Goal: Book appointment/travel/reservation

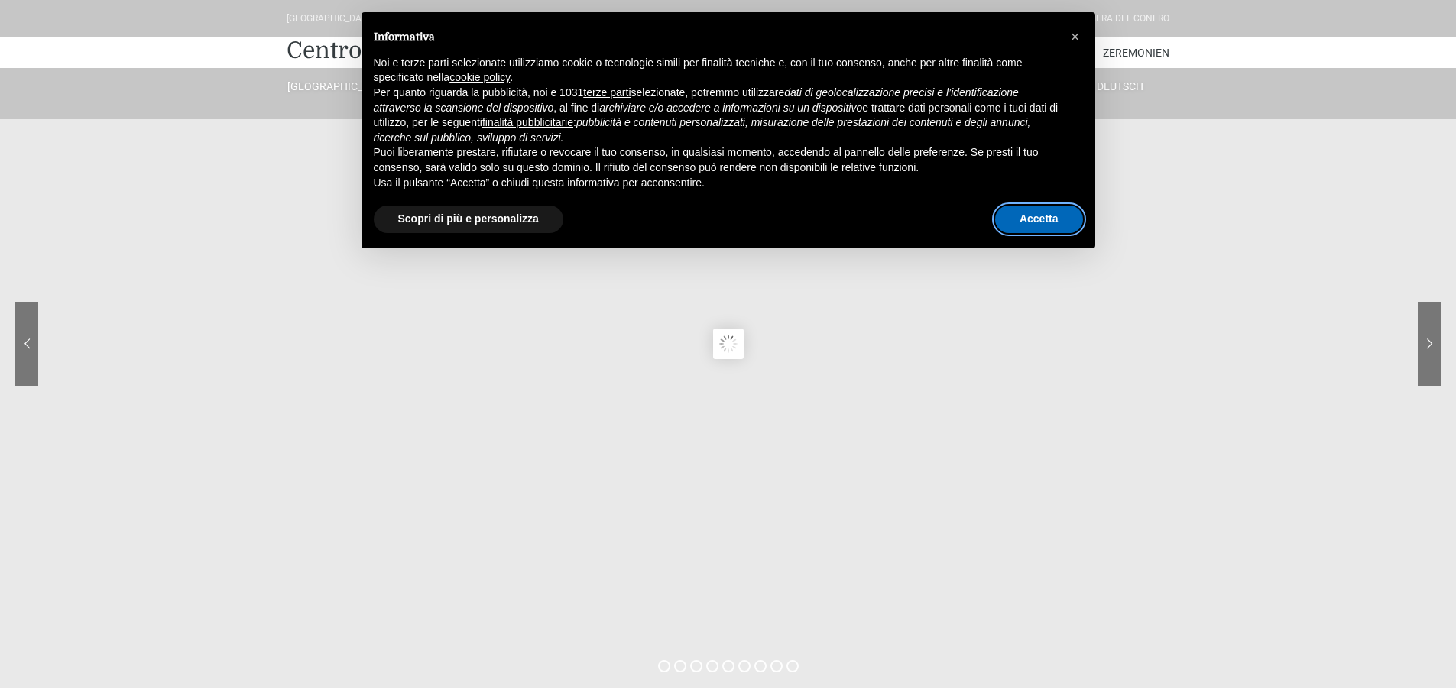
click at [1046, 223] on button "Accetta" at bounding box center [1039, 220] width 88 height 28
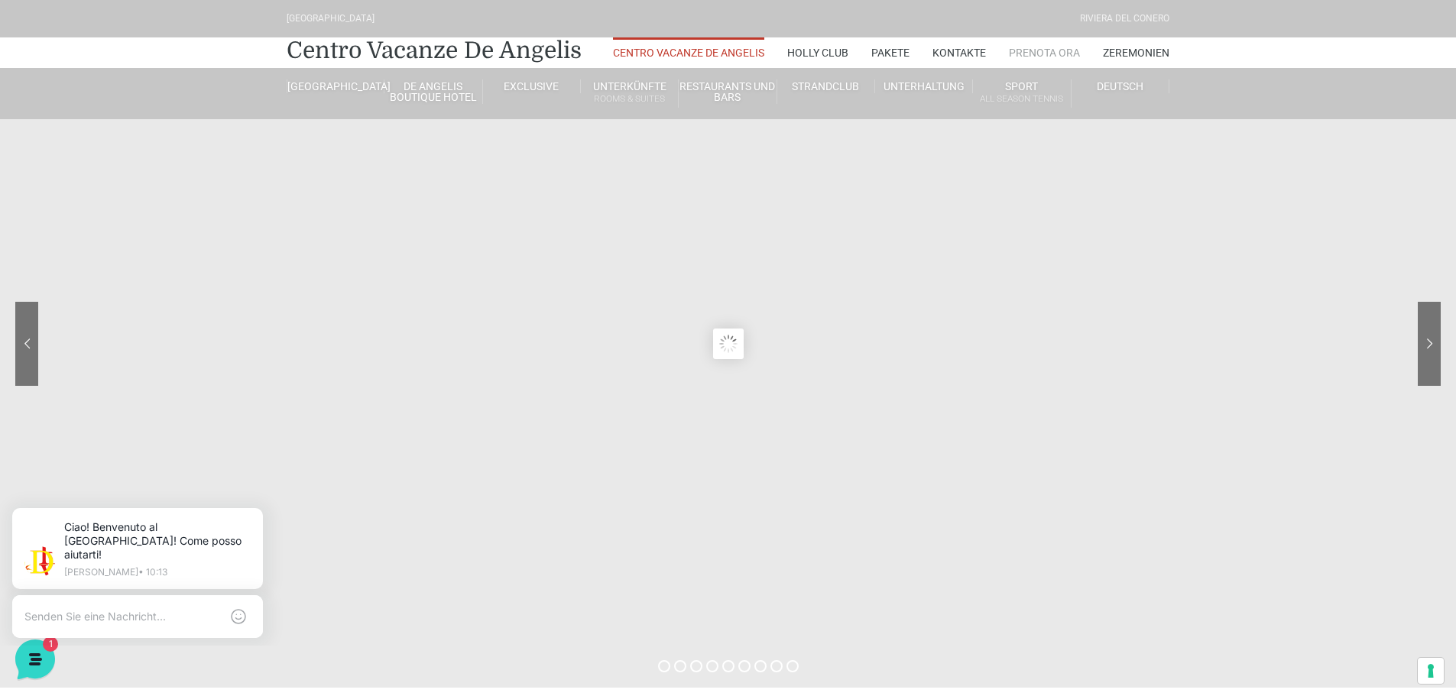
click at [1038, 53] on link "Prenota Ora" at bounding box center [1044, 52] width 71 height 31
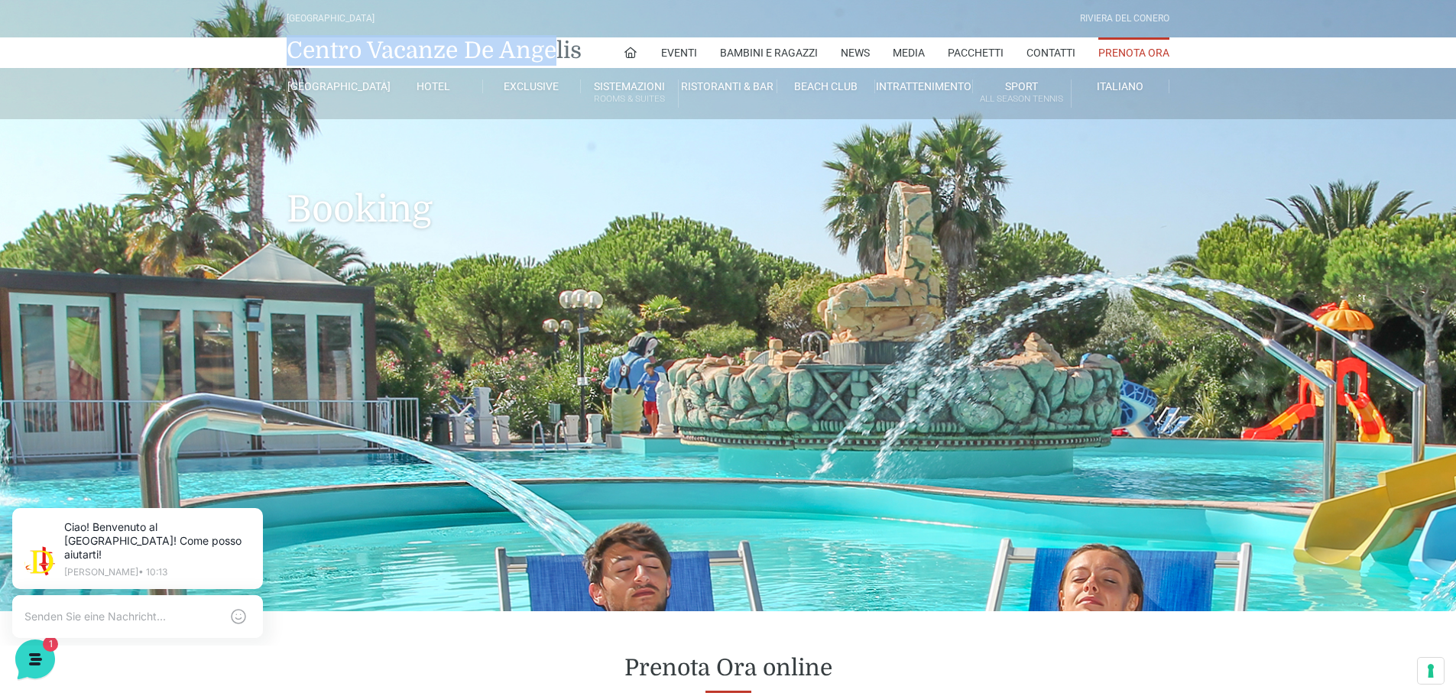
drag, startPoint x: 283, startPoint y: 53, endPoint x: 557, endPoint y: 55, distance: 274.4
click at [557, 55] on div "Centro Vacanze De Angelis Eventi Miss Italia Cerimonie Team building Bambini e …" at bounding box center [728, 52] width 894 height 31
drag, startPoint x: 584, startPoint y: 53, endPoint x: 287, endPoint y: 58, distance: 296.5
click at [287, 58] on div "Centro Vacanze De Angelis Eventi Miss Italia Cerimonie Team building Bambini e …" at bounding box center [728, 52] width 894 height 31
copy link "Centro Vacanze De Angelis"
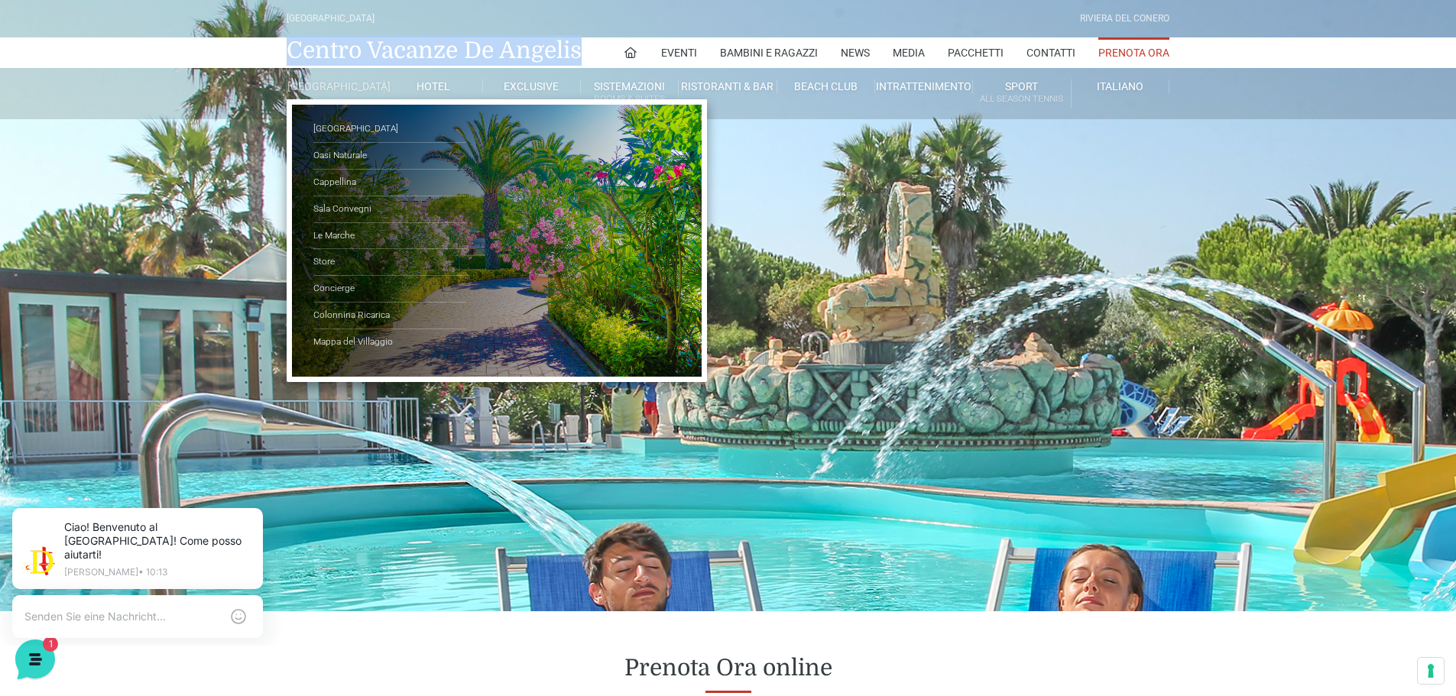
click at [324, 87] on link "[GEOGRAPHIC_DATA]" at bounding box center [336, 86] width 98 height 14
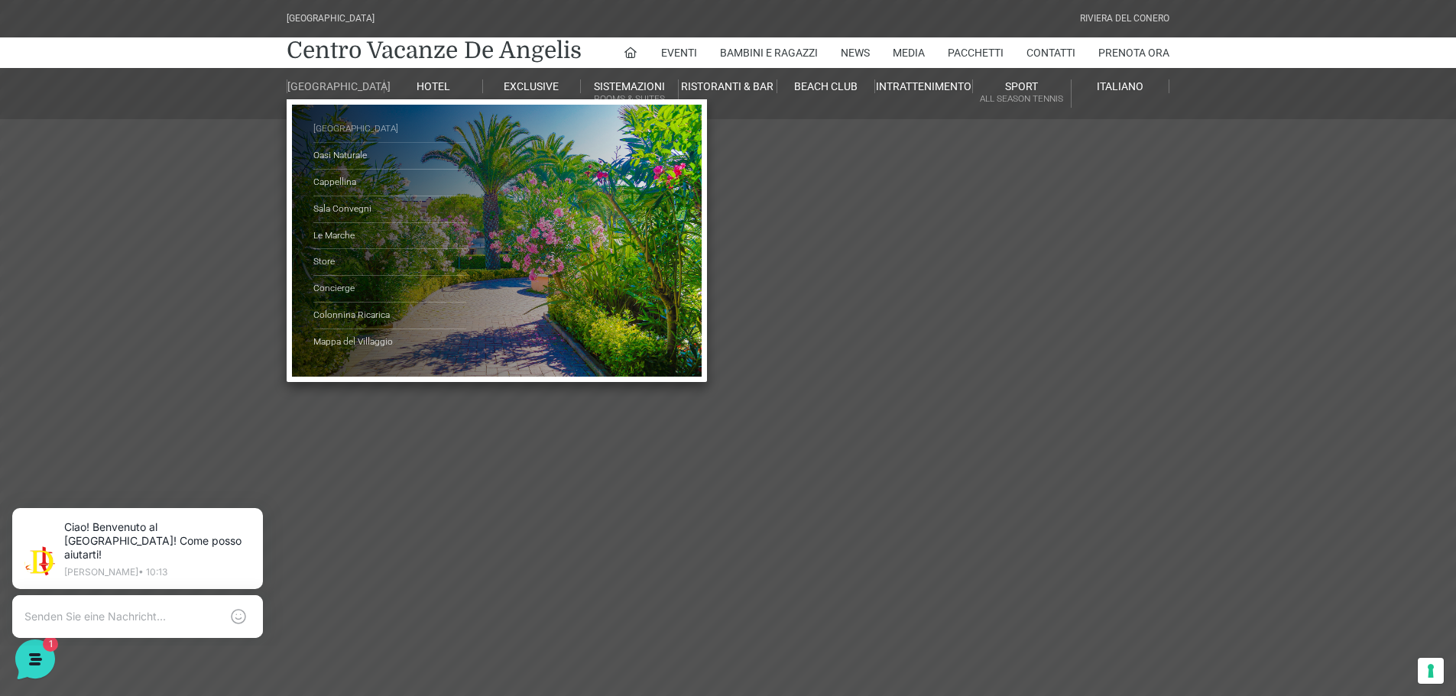
click at [358, 141] on link "[GEOGRAPHIC_DATA]" at bounding box center [389, 129] width 153 height 27
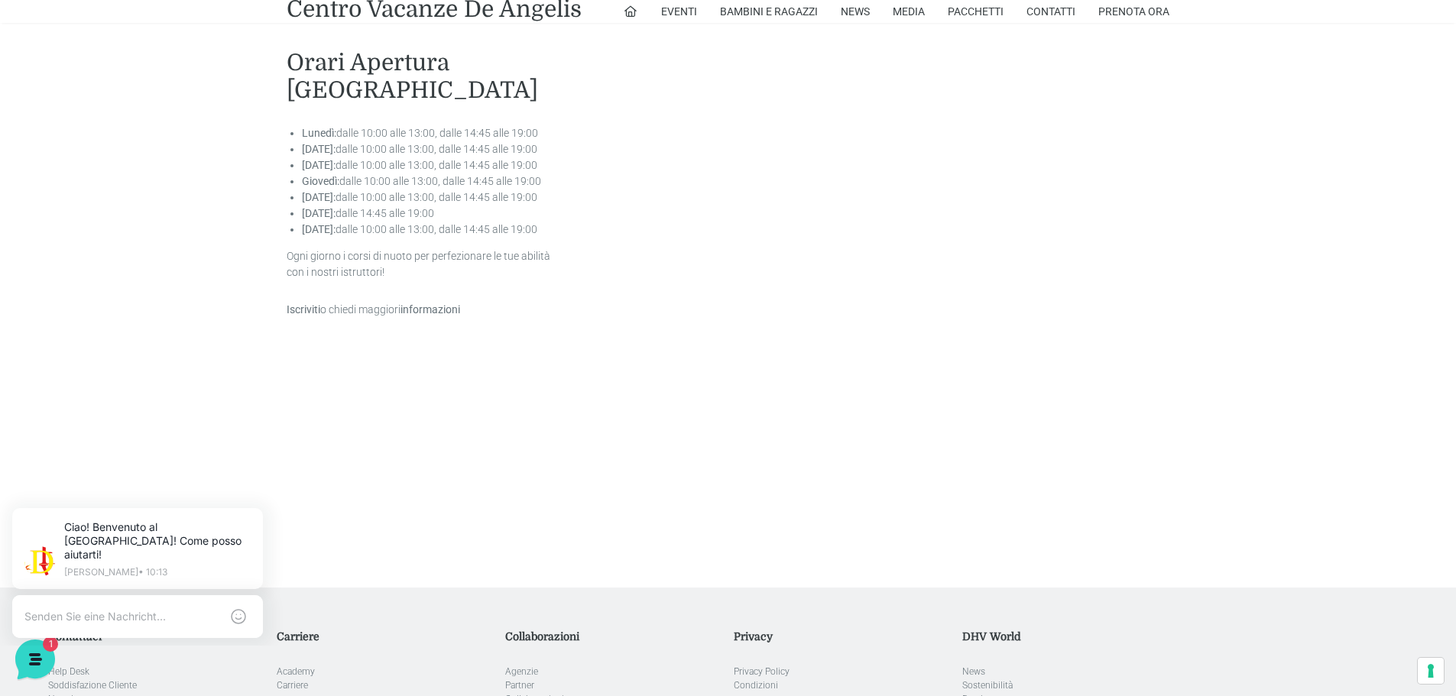
scroll to position [3169, 0]
